Goal: Task Accomplishment & Management: Use online tool/utility

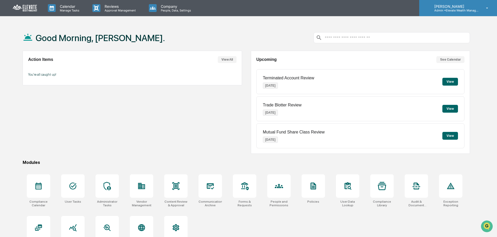
click at [484, 7] on icon at bounding box center [487, 8] width 9 height 5
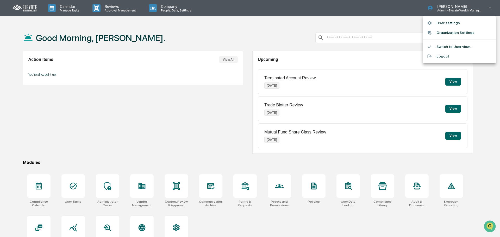
click at [456, 25] on li "User settings" at bounding box center [459, 23] width 73 height 10
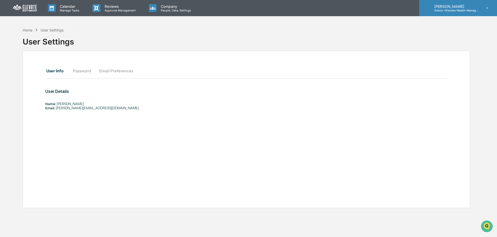
click at [453, 9] on p "Admin • Elevate Wealth Management" at bounding box center [454, 11] width 48 height 4
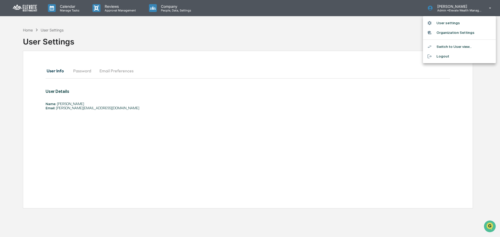
click at [441, 7] on div at bounding box center [250, 118] width 500 height 237
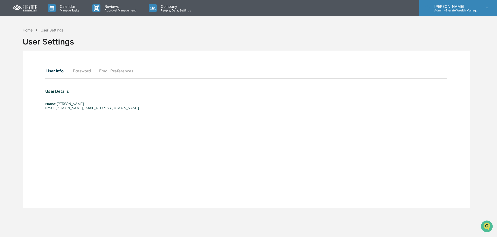
click at [426, 8] on icon at bounding box center [427, 8] width 5 height 5
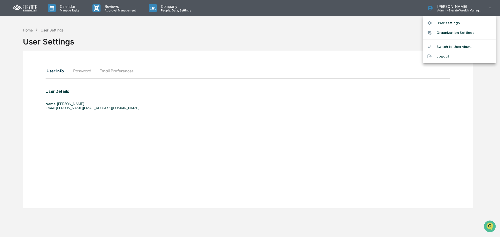
click at [447, 45] on li "Switch to User view..." at bounding box center [459, 47] width 73 height 10
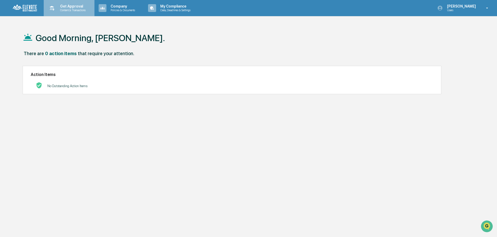
click at [74, 9] on p "Content & Transactions" at bounding box center [72, 10] width 32 height 4
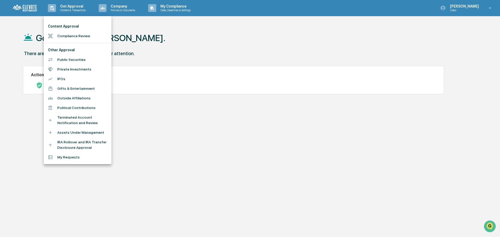
click at [113, 11] on div at bounding box center [250, 118] width 500 height 237
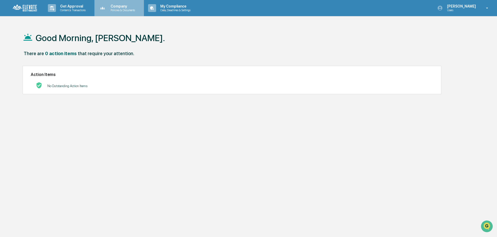
click at [118, 11] on p "Policies & Documents" at bounding box center [121, 10] width 31 height 4
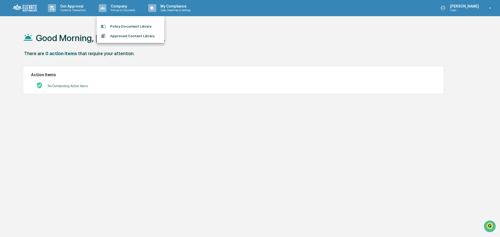
click at [177, 8] on div at bounding box center [250, 118] width 500 height 237
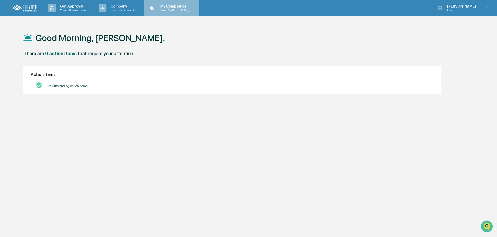
click at [176, 8] on p "My Compliance" at bounding box center [174, 6] width 37 height 4
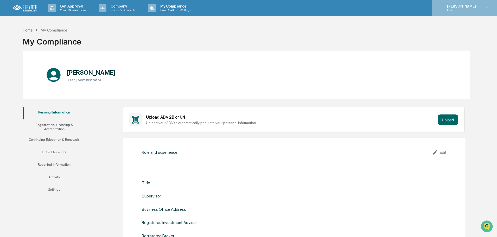
click at [475, 3] on div "Jim Shellenberger Users" at bounding box center [464, 8] width 65 height 16
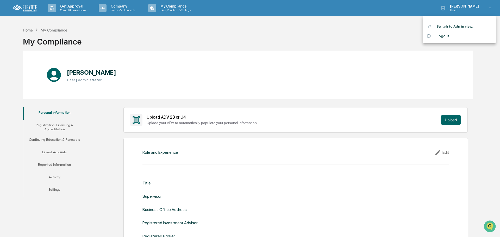
click at [447, 28] on li "Switch to Admin view..." at bounding box center [459, 27] width 73 height 10
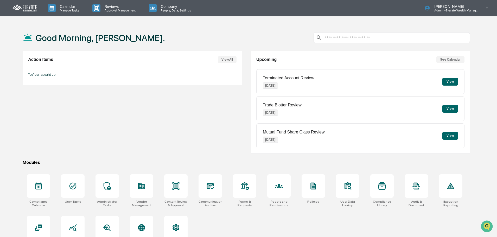
scroll to position [25, 0]
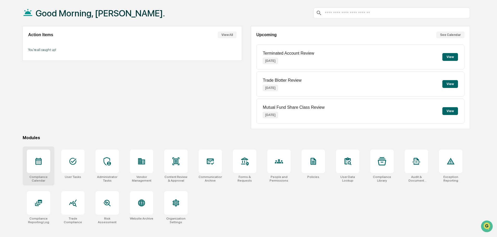
click at [37, 155] on div at bounding box center [38, 161] width 23 height 23
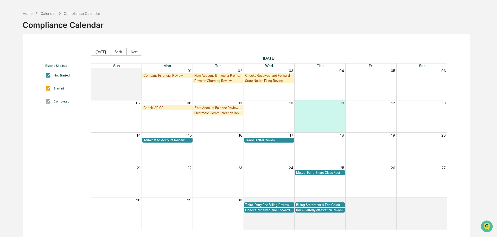
scroll to position [25, 0]
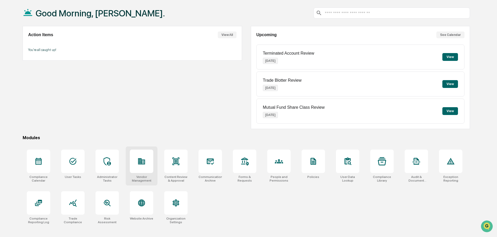
click at [136, 165] on div at bounding box center [141, 161] width 23 height 23
click at [452, 110] on button "View" at bounding box center [451, 111] width 16 height 8
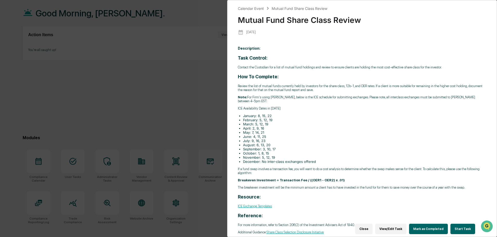
click at [471, 225] on button "Start Task" at bounding box center [463, 229] width 25 height 10
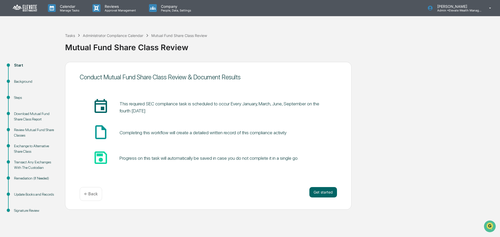
click at [75, 35] on div "Tasks Administrator Compliance Calendar Mutual Fund Share Class Review" at bounding box center [136, 36] width 142 height 6
click at [73, 34] on div "Tasks" at bounding box center [70, 35] width 10 height 4
